Goal: Task Accomplishment & Management: Use online tool/utility

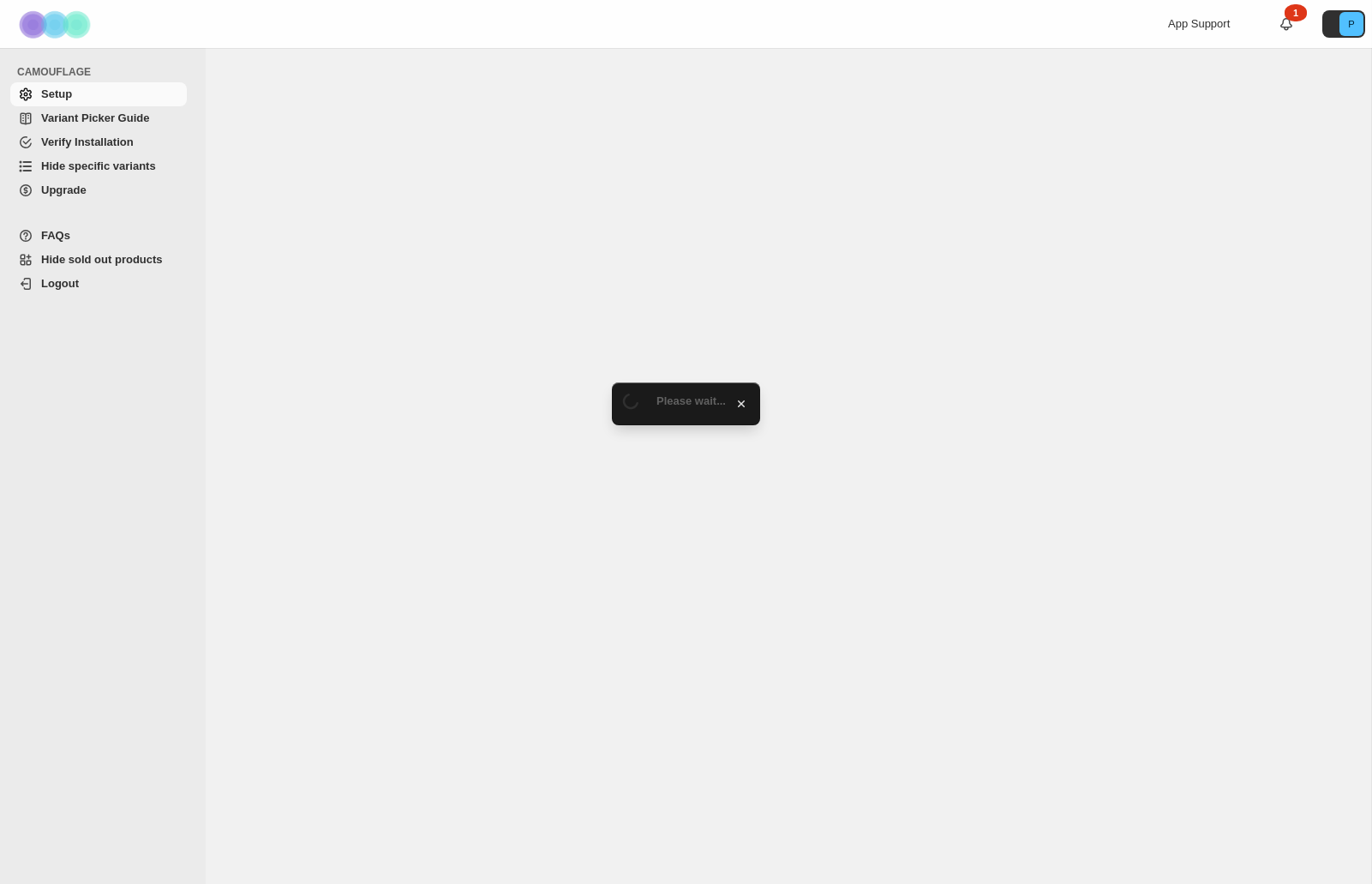
click at [124, 262] on span "Hide sold out products" at bounding box center [102, 259] width 122 height 13
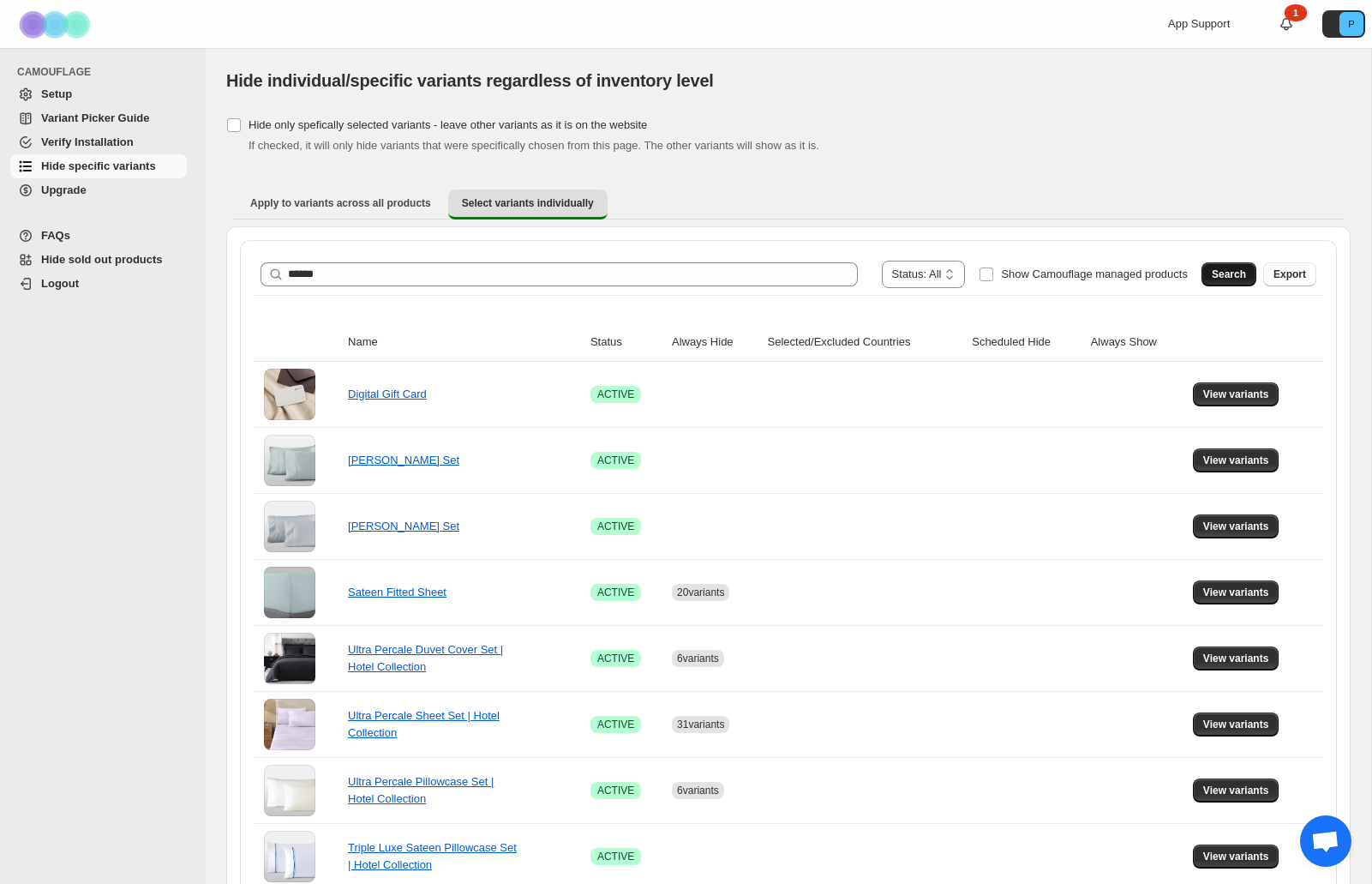
type input "******"
click at [1247, 270] on button "Search" at bounding box center [1229, 274] width 55 height 24
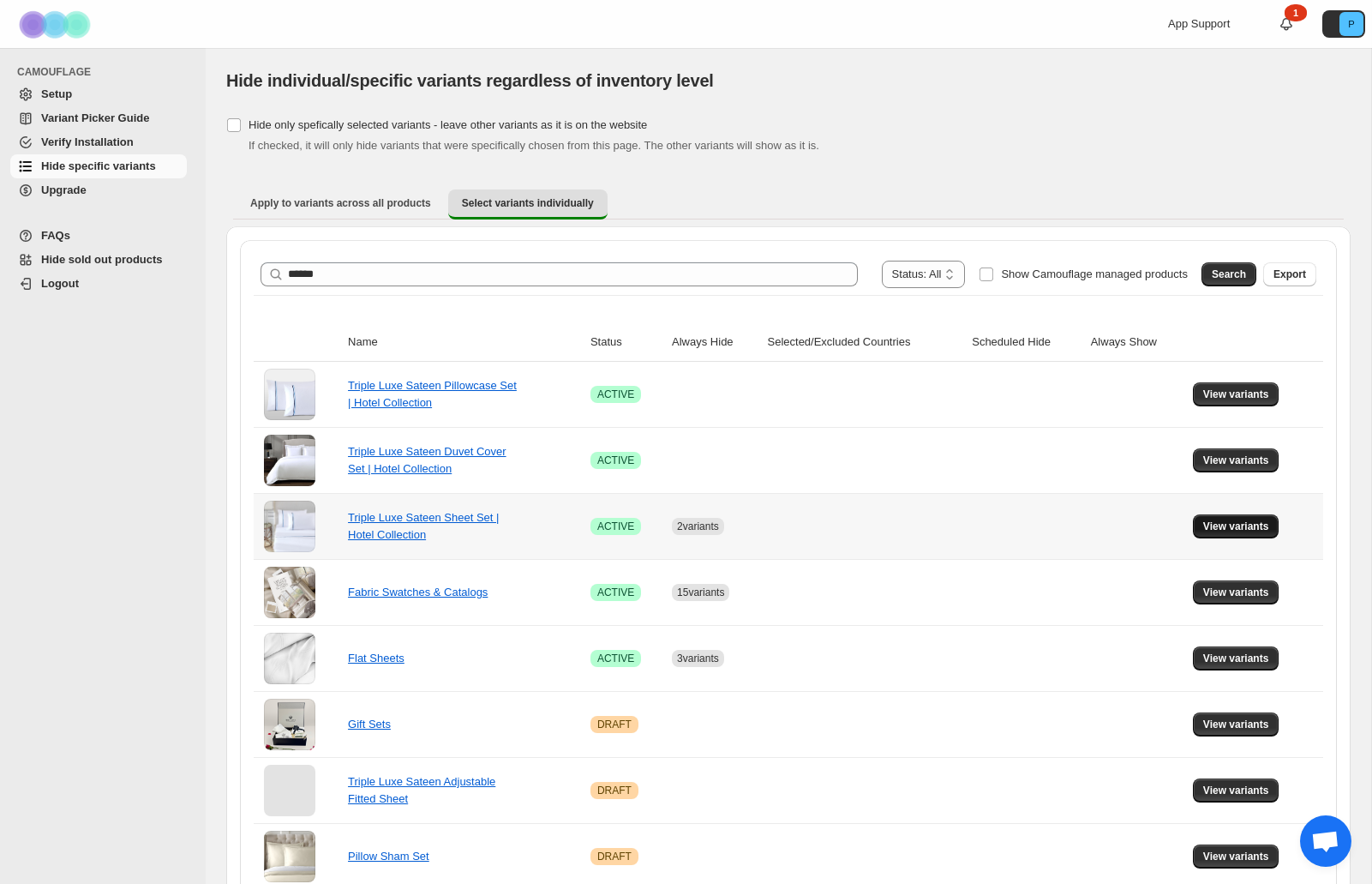
click at [1218, 529] on span "View variants" at bounding box center [1235, 526] width 66 height 14
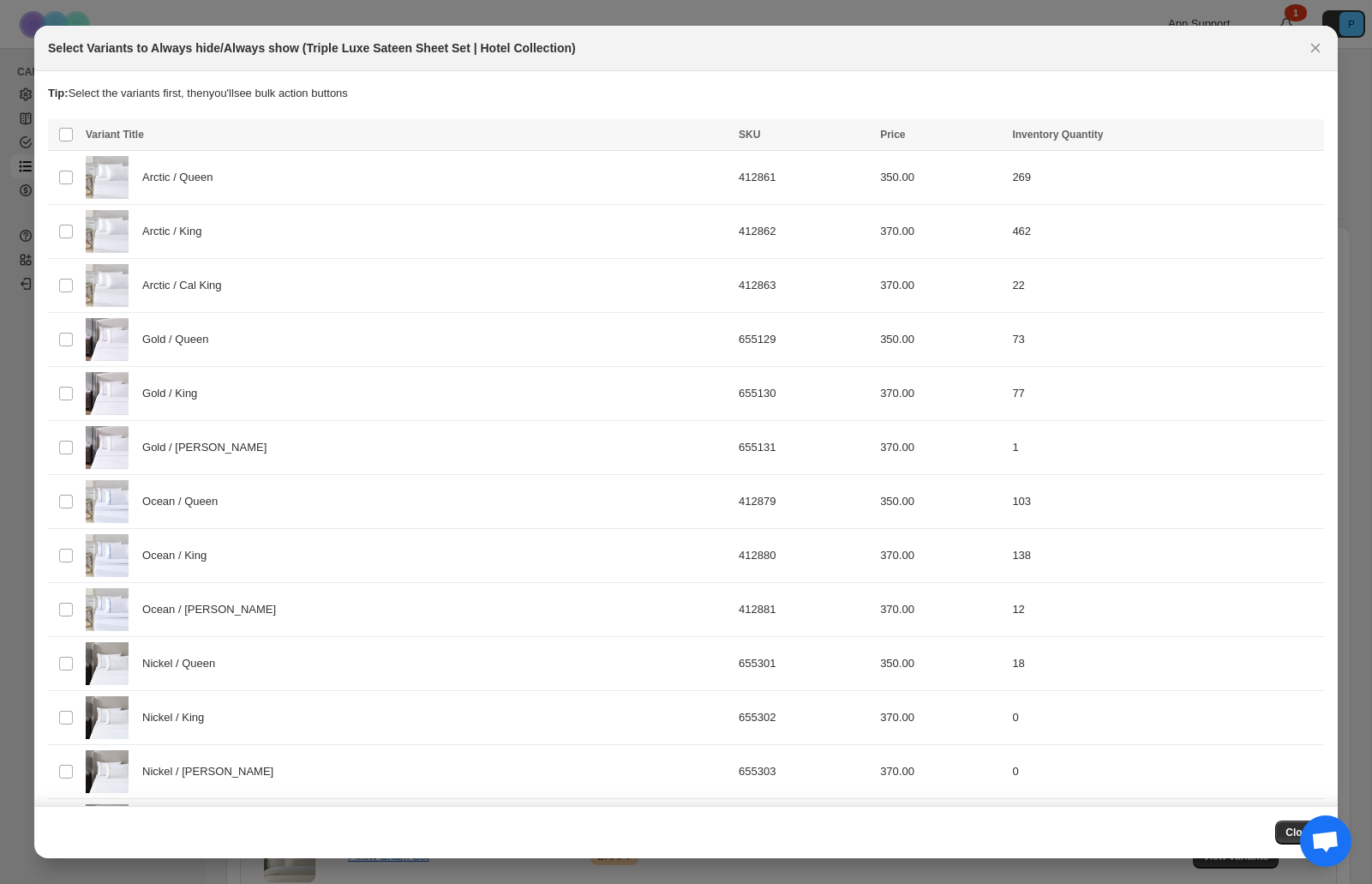
drag, startPoint x: 1309, startPoint y: 54, endPoint x: 1212, endPoint y: 148, distance: 135.1
click at [1309, 54] on icon "Close" at bounding box center [1315, 47] width 17 height 17
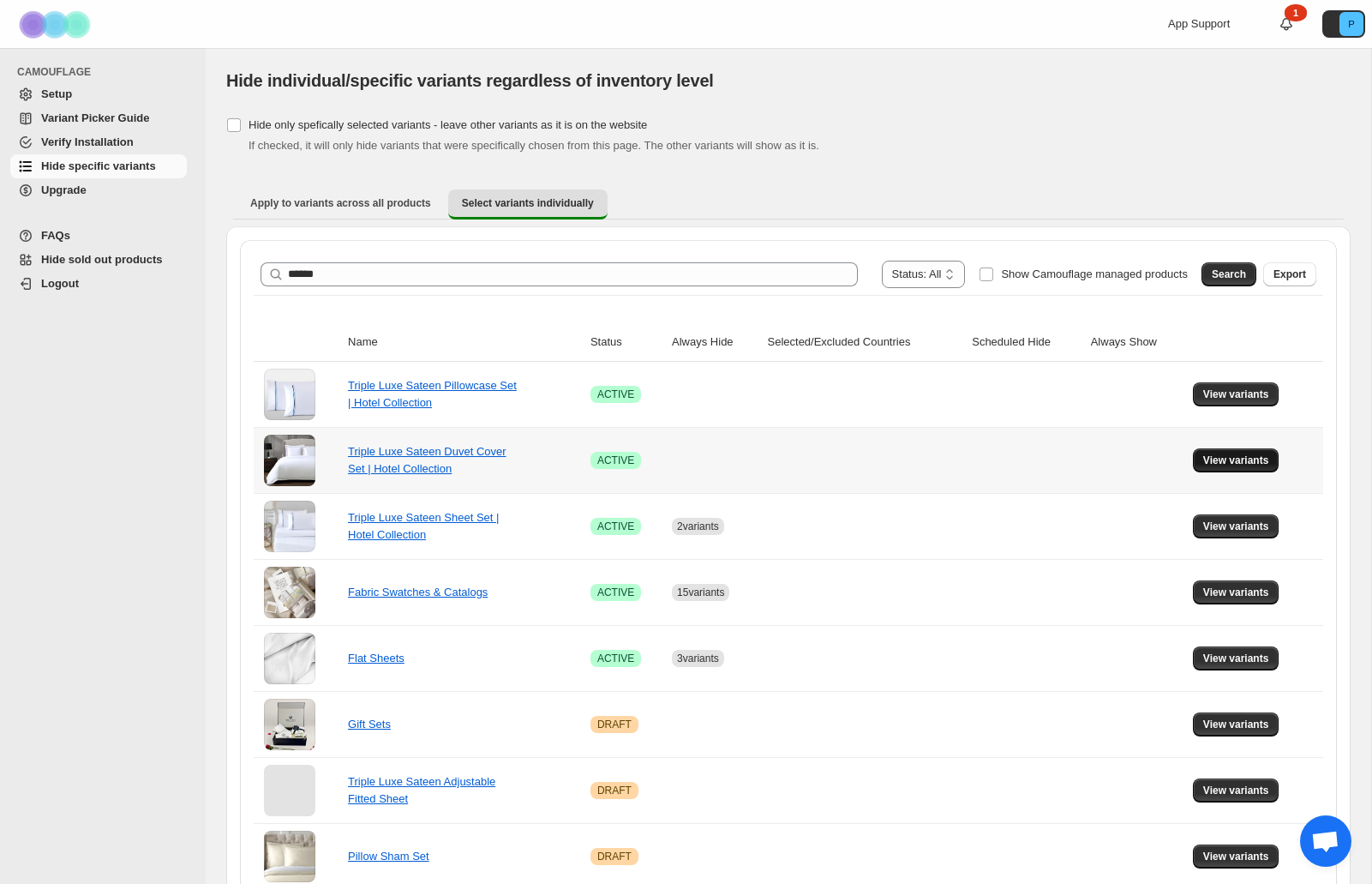
click at [1229, 458] on span "View variants" at bounding box center [1235, 460] width 66 height 14
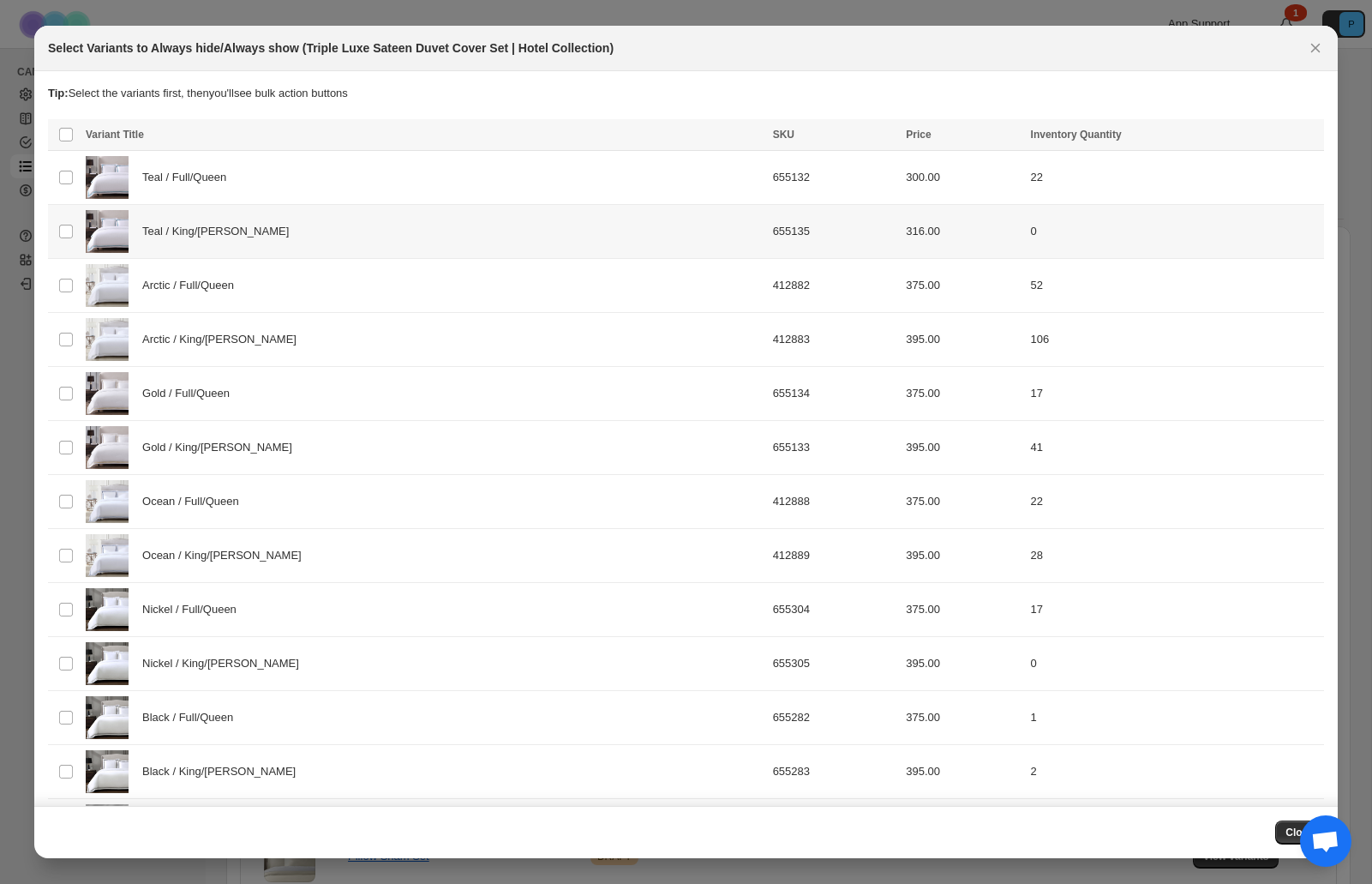
click at [401, 224] on div "Teal / King/[PERSON_NAME]" at bounding box center [424, 232] width 677 height 43
click at [920, 137] on span "Always hide" at bounding box center [940, 137] width 59 height 14
